Goal: Task Accomplishment & Management: Use online tool/utility

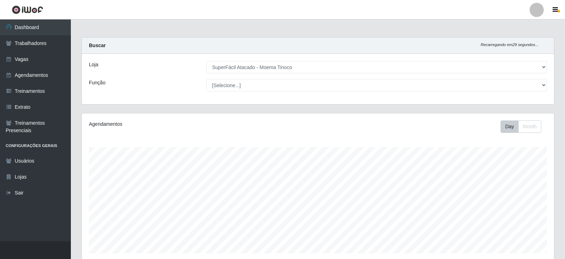
select select "540"
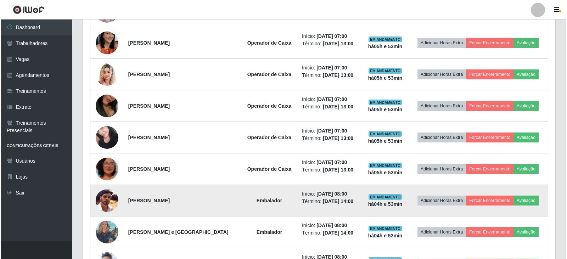
scroll to position [298, 0]
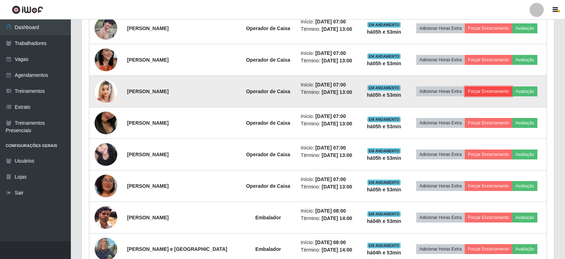
click at [491, 90] on button "Forçar Encerramento" at bounding box center [489, 91] width 48 height 10
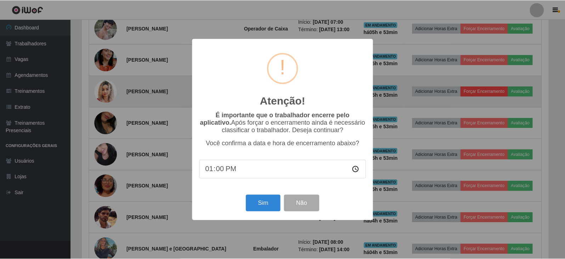
scroll to position [147, 469]
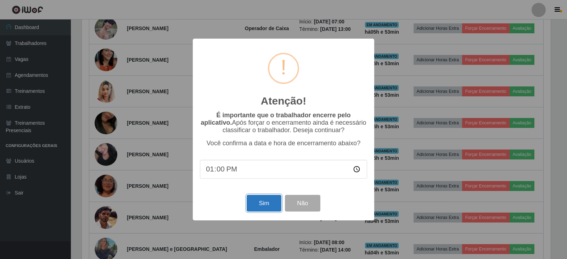
click at [259, 205] on button "Sim" at bounding box center [264, 203] width 34 height 17
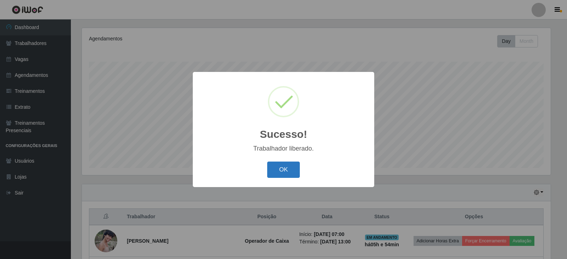
click at [276, 177] on button "OK" at bounding box center [283, 170] width 33 height 17
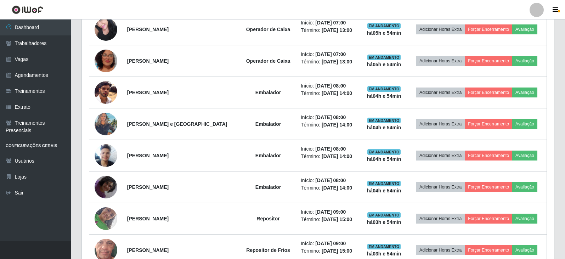
scroll to position [404, 0]
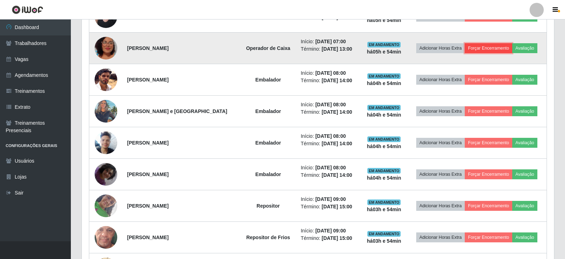
click at [482, 50] on button "Forçar Encerramento" at bounding box center [489, 48] width 48 height 10
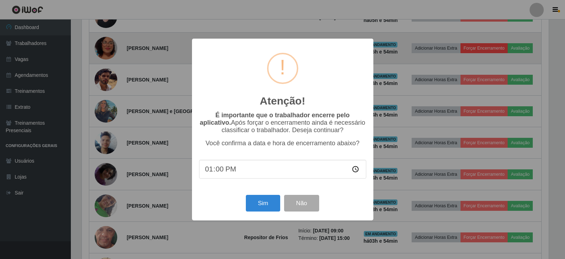
scroll to position [147, 469]
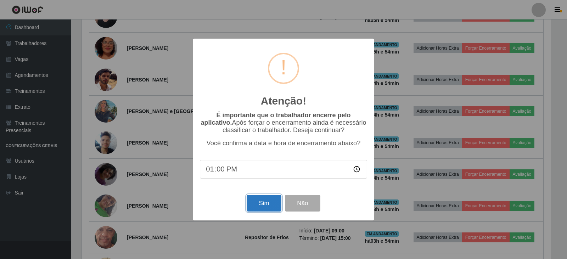
click at [259, 202] on button "Sim" at bounding box center [264, 203] width 34 height 17
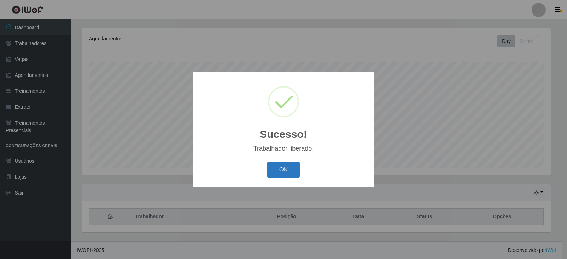
click at [280, 172] on button "OK" at bounding box center [283, 170] width 33 height 17
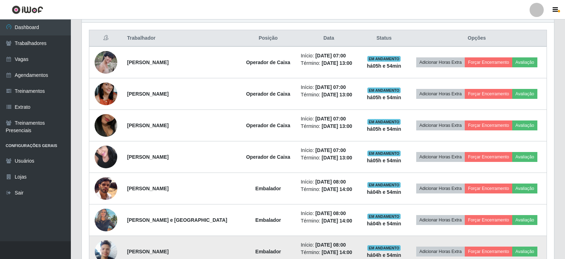
scroll to position [263, 0]
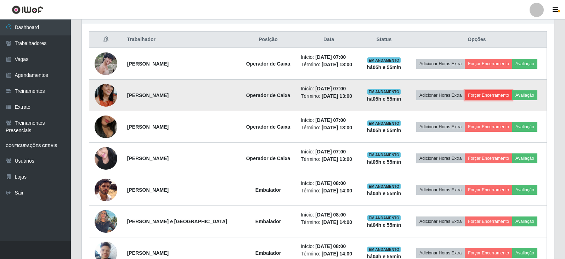
click at [489, 98] on button "Forçar Encerramento" at bounding box center [489, 95] width 48 height 10
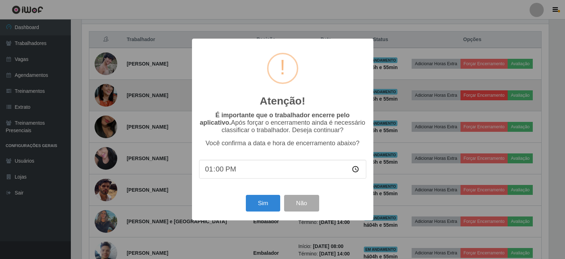
scroll to position [147, 469]
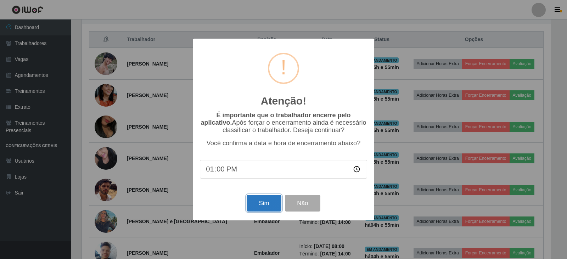
click at [256, 205] on button "Sim" at bounding box center [264, 203] width 34 height 17
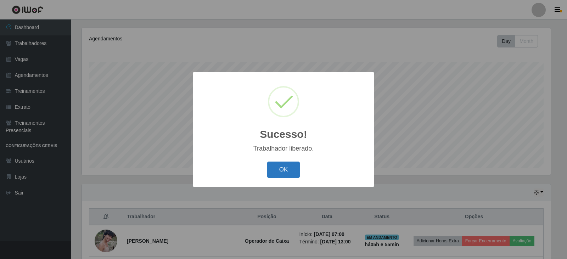
click at [273, 170] on button "OK" at bounding box center [283, 170] width 33 height 17
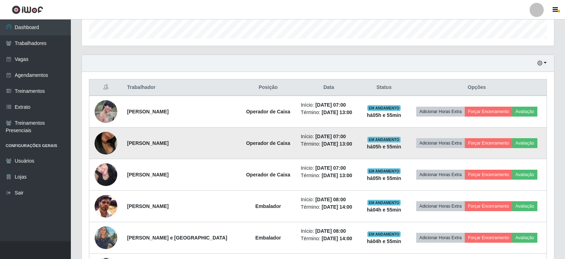
scroll to position [227, 0]
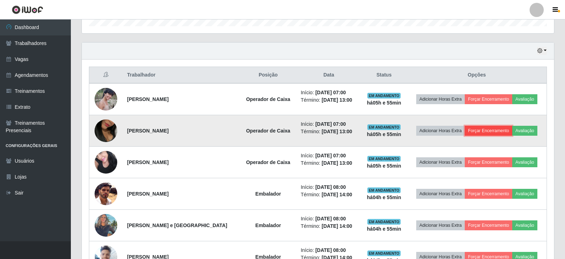
click at [484, 133] on button "Forçar Encerramento" at bounding box center [489, 131] width 48 height 10
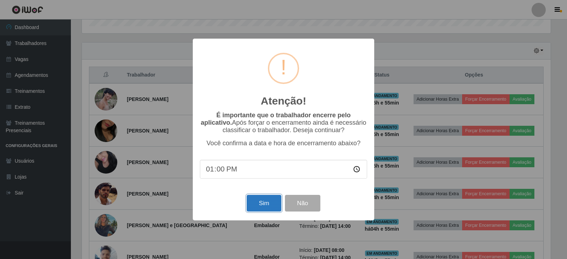
click at [265, 204] on button "Sim" at bounding box center [264, 203] width 34 height 17
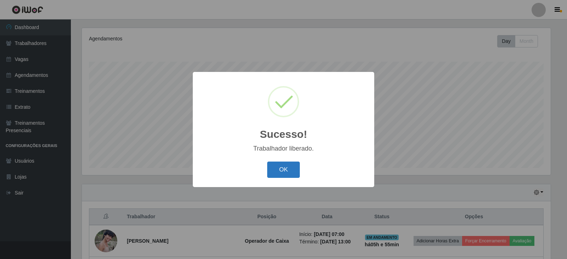
click at [286, 165] on button "OK" at bounding box center [283, 170] width 33 height 17
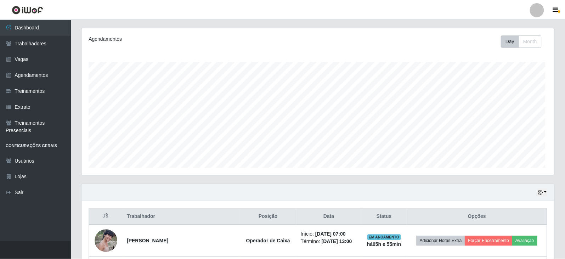
scroll to position [147, 473]
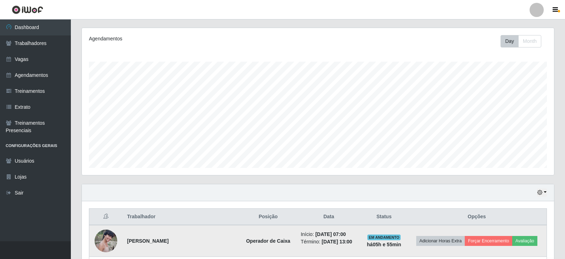
click at [101, 242] on img at bounding box center [106, 241] width 23 height 23
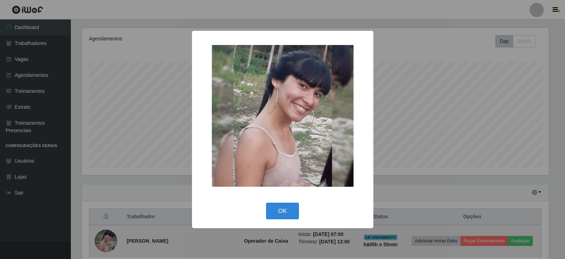
scroll to position [147, 469]
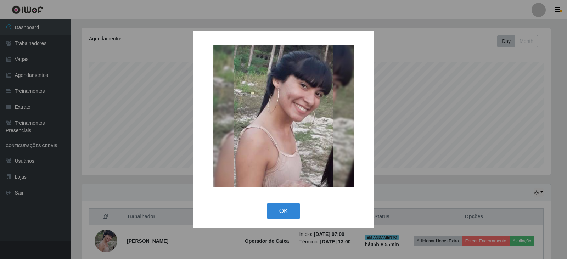
click at [478, 103] on div "× OK Cancel" at bounding box center [283, 129] width 567 height 259
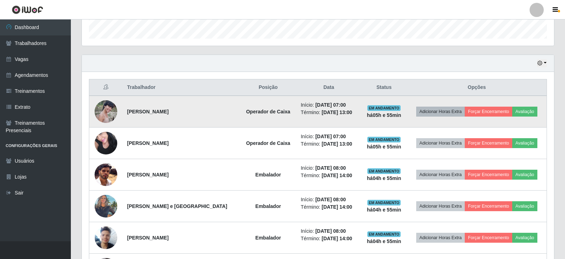
scroll to position [227, 0]
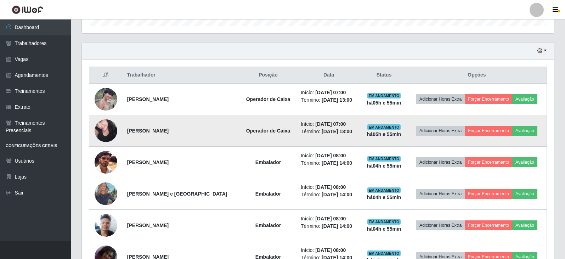
click at [103, 132] on img at bounding box center [106, 131] width 23 height 30
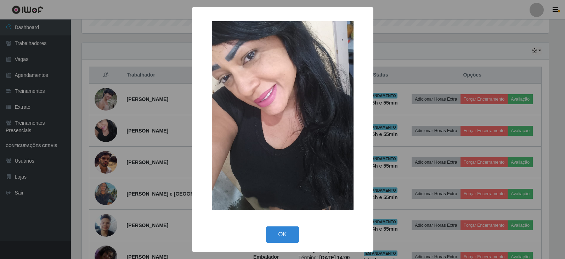
scroll to position [147, 469]
click at [499, 42] on div "× OK Cancel" at bounding box center [283, 129] width 567 height 259
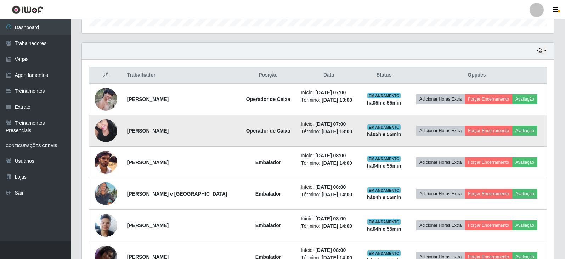
scroll to position [263, 0]
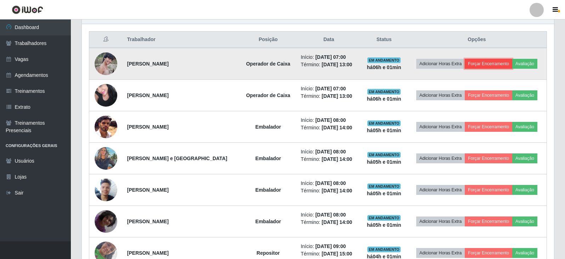
click at [491, 63] on button "Forçar Encerramento" at bounding box center [489, 64] width 48 height 10
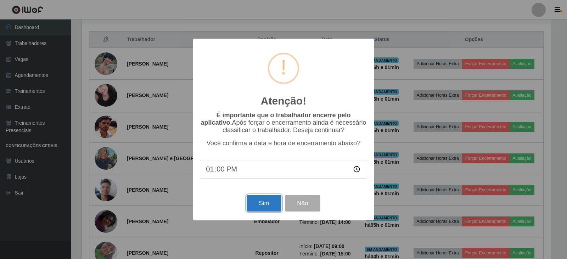
click at [275, 206] on button "Sim" at bounding box center [264, 203] width 34 height 17
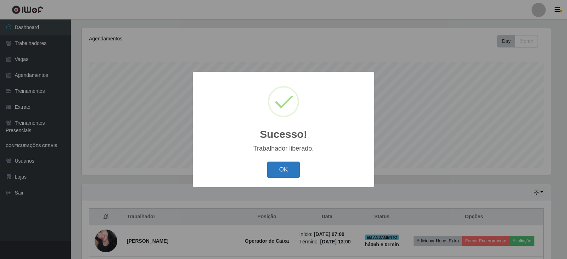
click at [285, 167] on button "OK" at bounding box center [283, 170] width 33 height 17
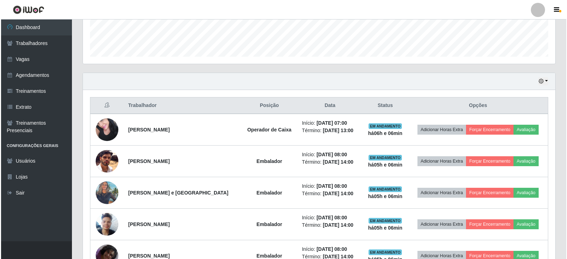
scroll to position [263, 0]
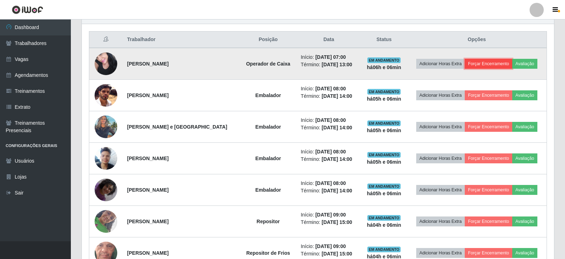
click at [493, 65] on button "Forçar Encerramento" at bounding box center [489, 64] width 48 height 10
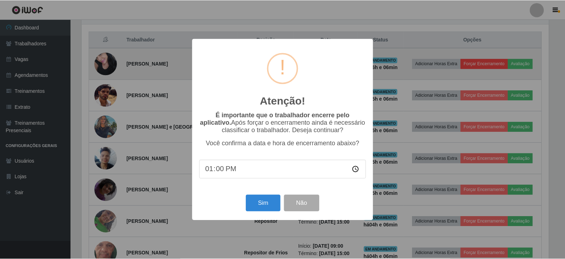
scroll to position [147, 469]
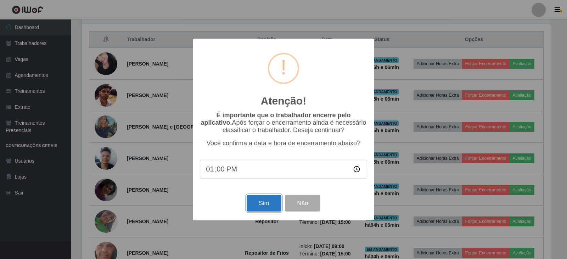
click at [269, 205] on button "Sim" at bounding box center [264, 203] width 34 height 17
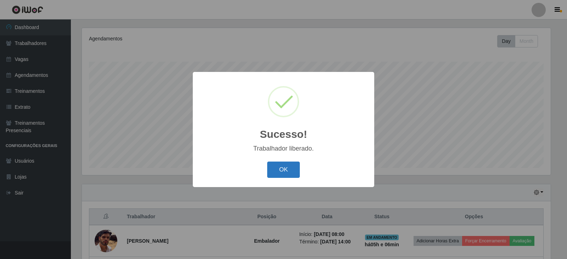
click at [287, 170] on button "OK" at bounding box center [283, 170] width 33 height 17
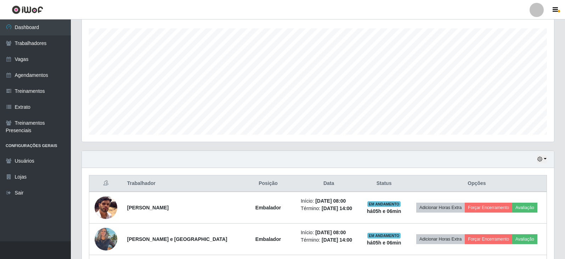
scroll to position [227, 0]
